Goal: Task Accomplishment & Management: Manage account settings

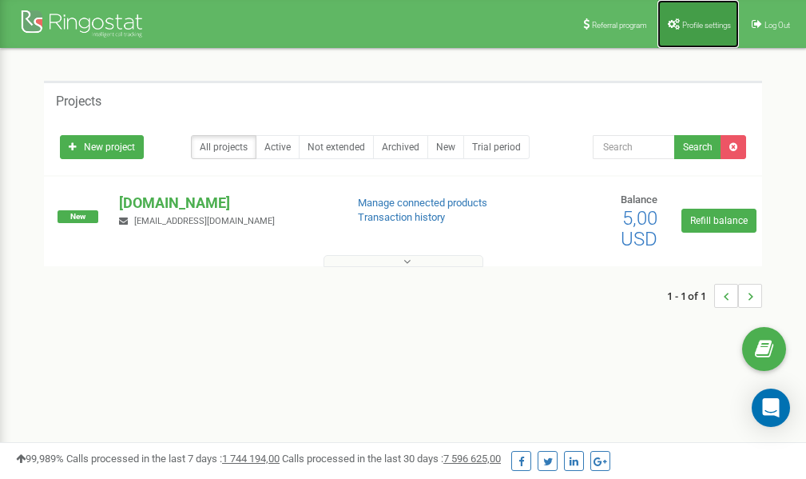
click at [697, 28] on span "Profile settings" at bounding box center [706, 25] width 49 height 9
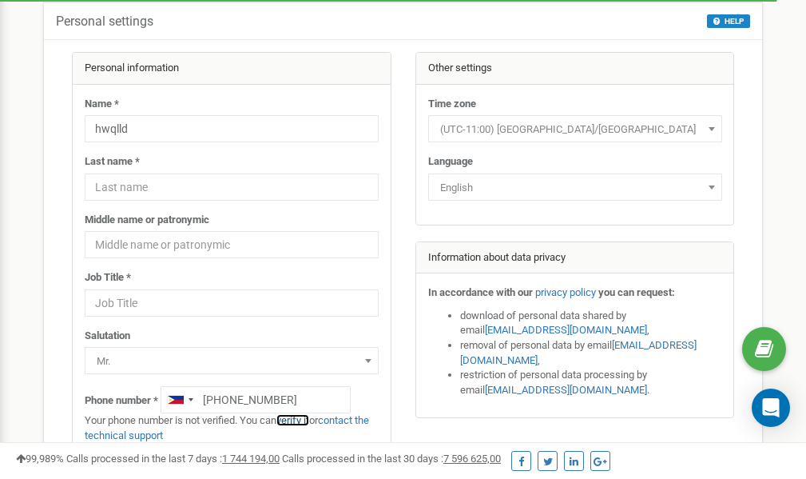
click at [300, 420] on link "verify it" at bounding box center [292, 420] width 33 height 12
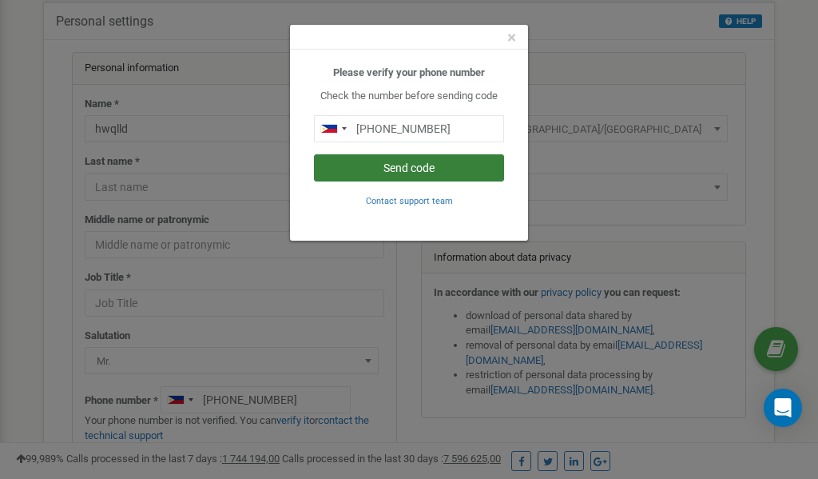
click at [403, 168] on button "Send code" at bounding box center [409, 167] width 190 height 27
